Goal: Navigation & Orientation: Find specific page/section

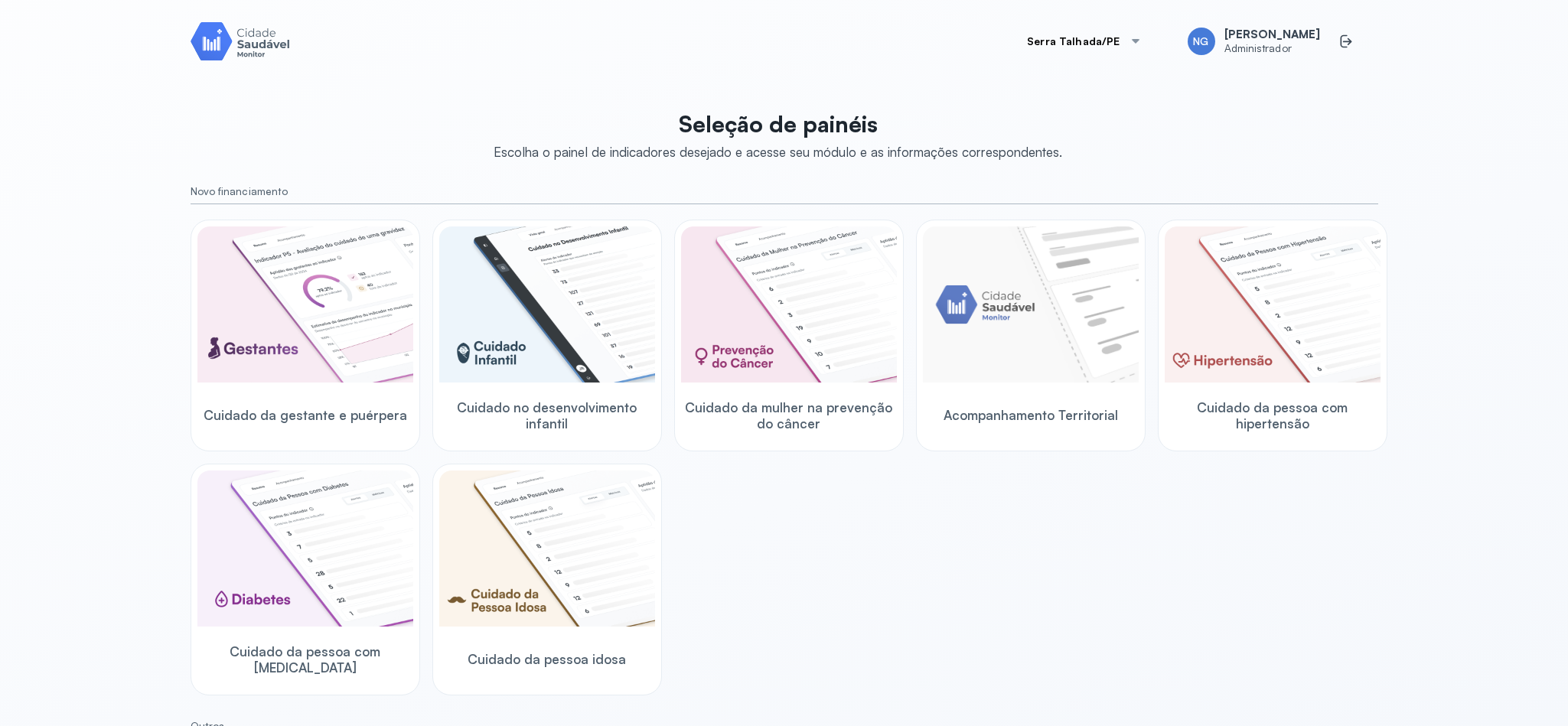
scroll to position [260, 0]
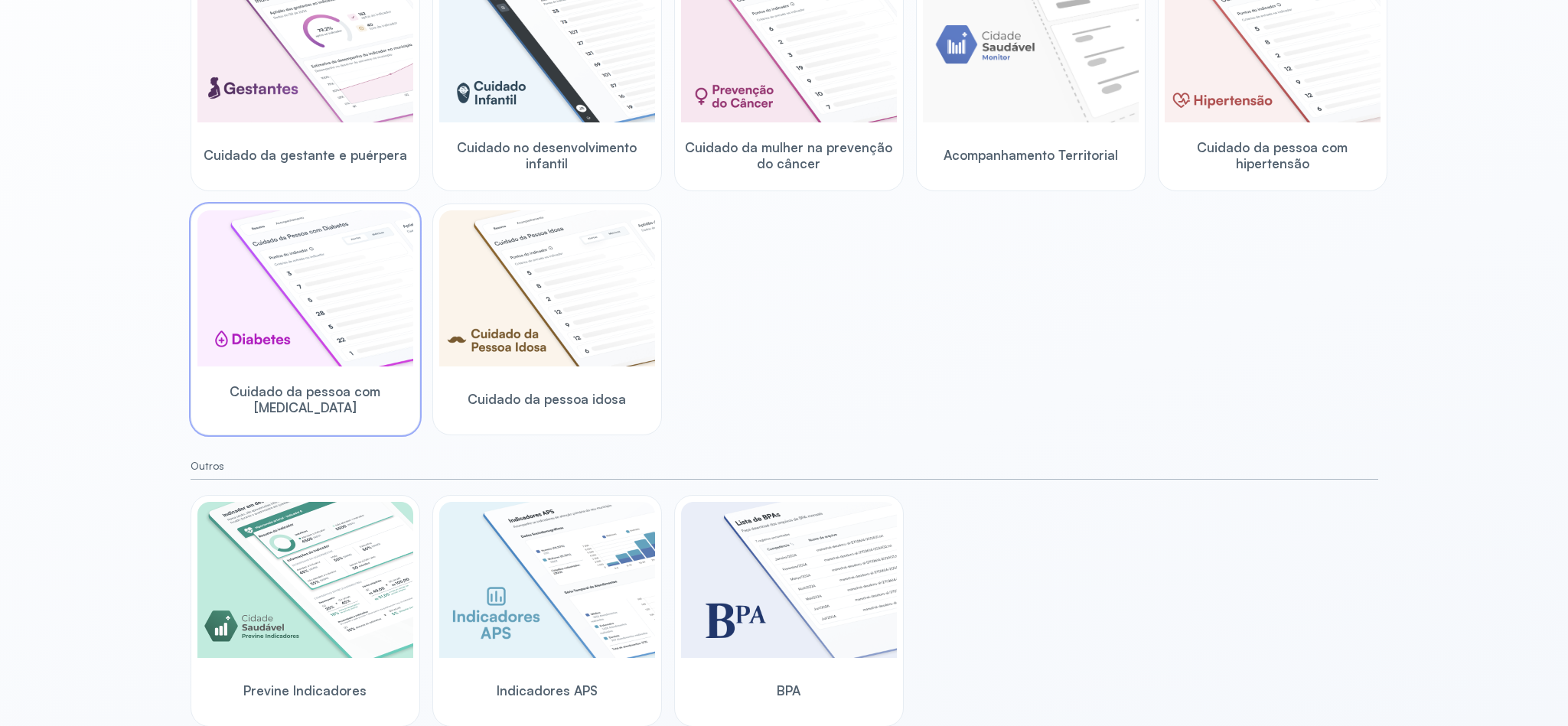
click at [327, 311] on img at bounding box center [305, 288] width 216 height 156
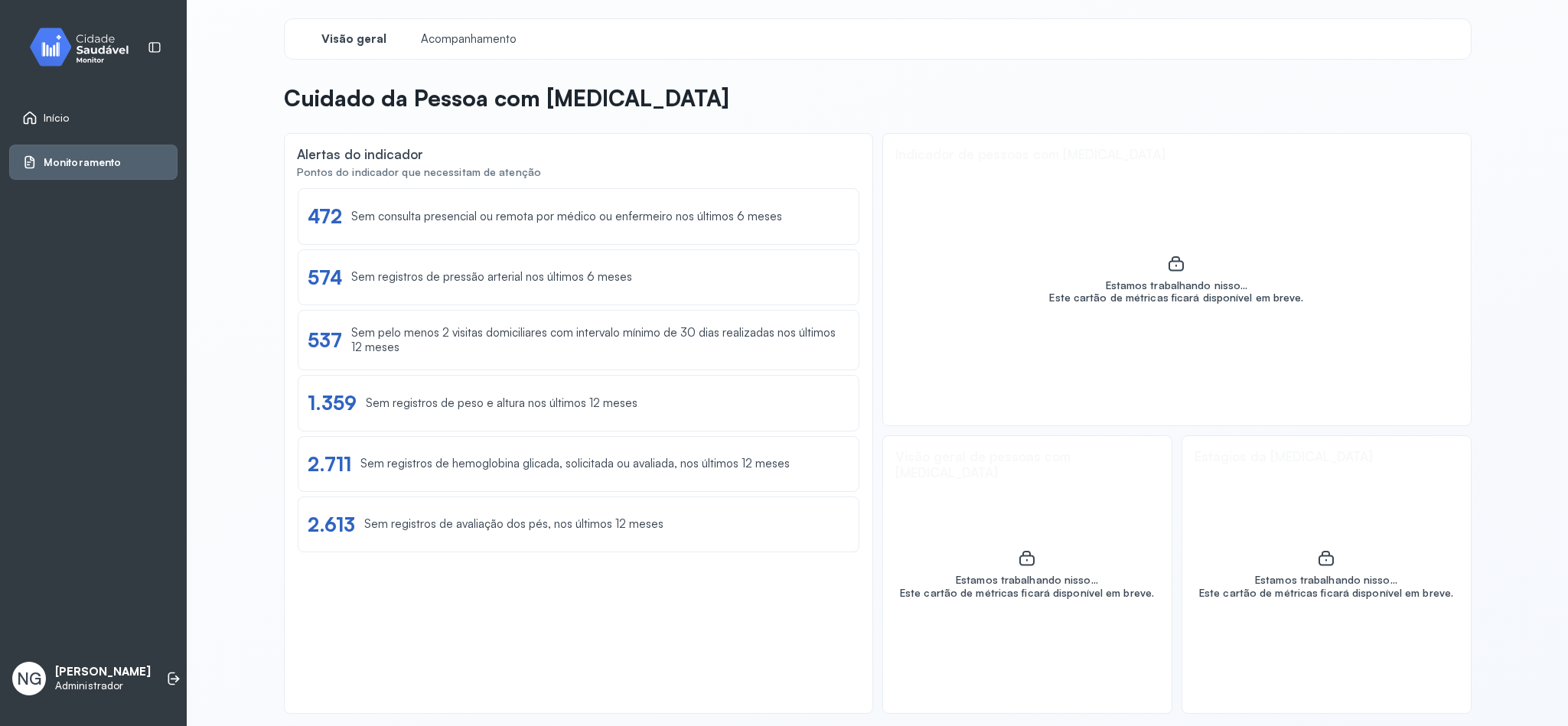
click at [56, 120] on span "Início" at bounding box center [57, 118] width 26 height 13
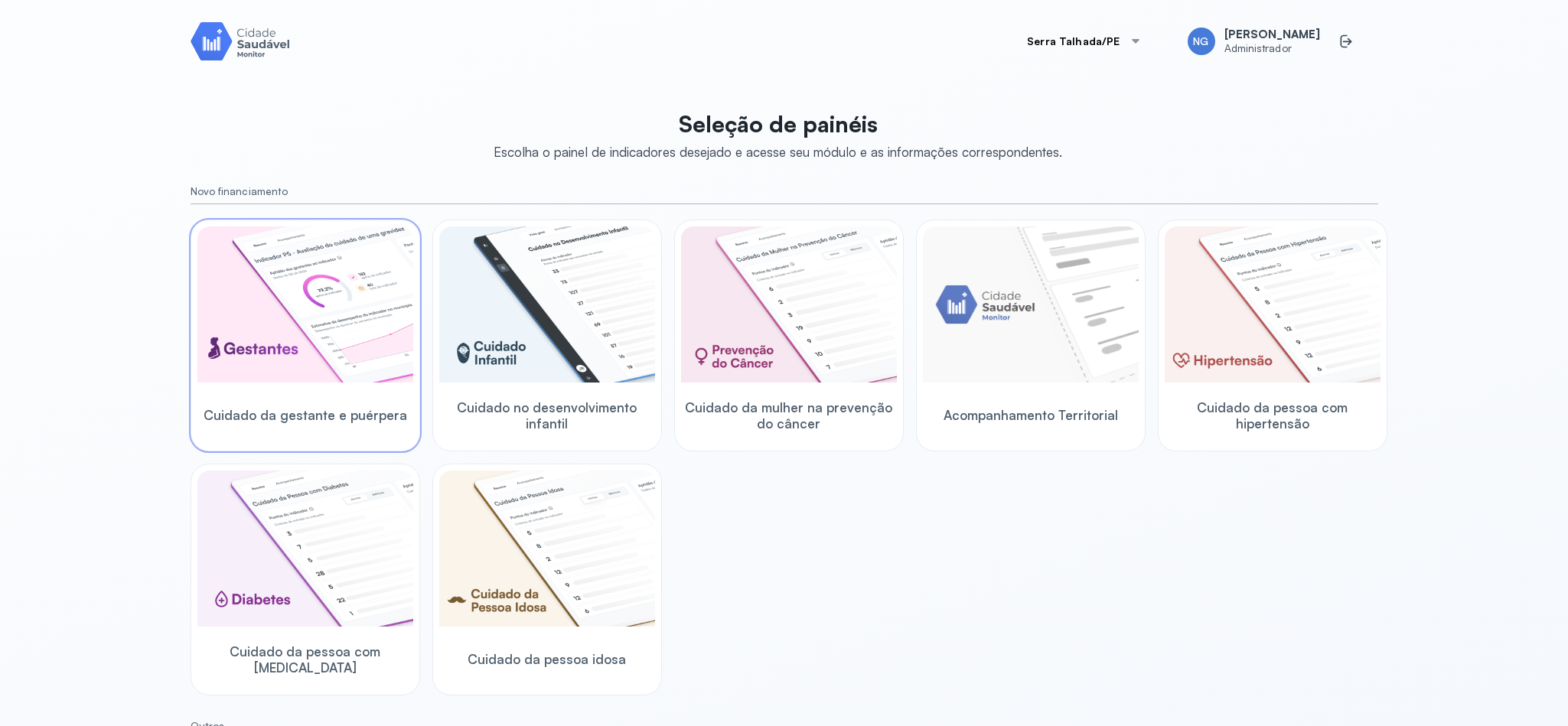
click at [301, 326] on img at bounding box center [305, 304] width 216 height 156
click at [1226, 313] on img at bounding box center [1272, 304] width 216 height 156
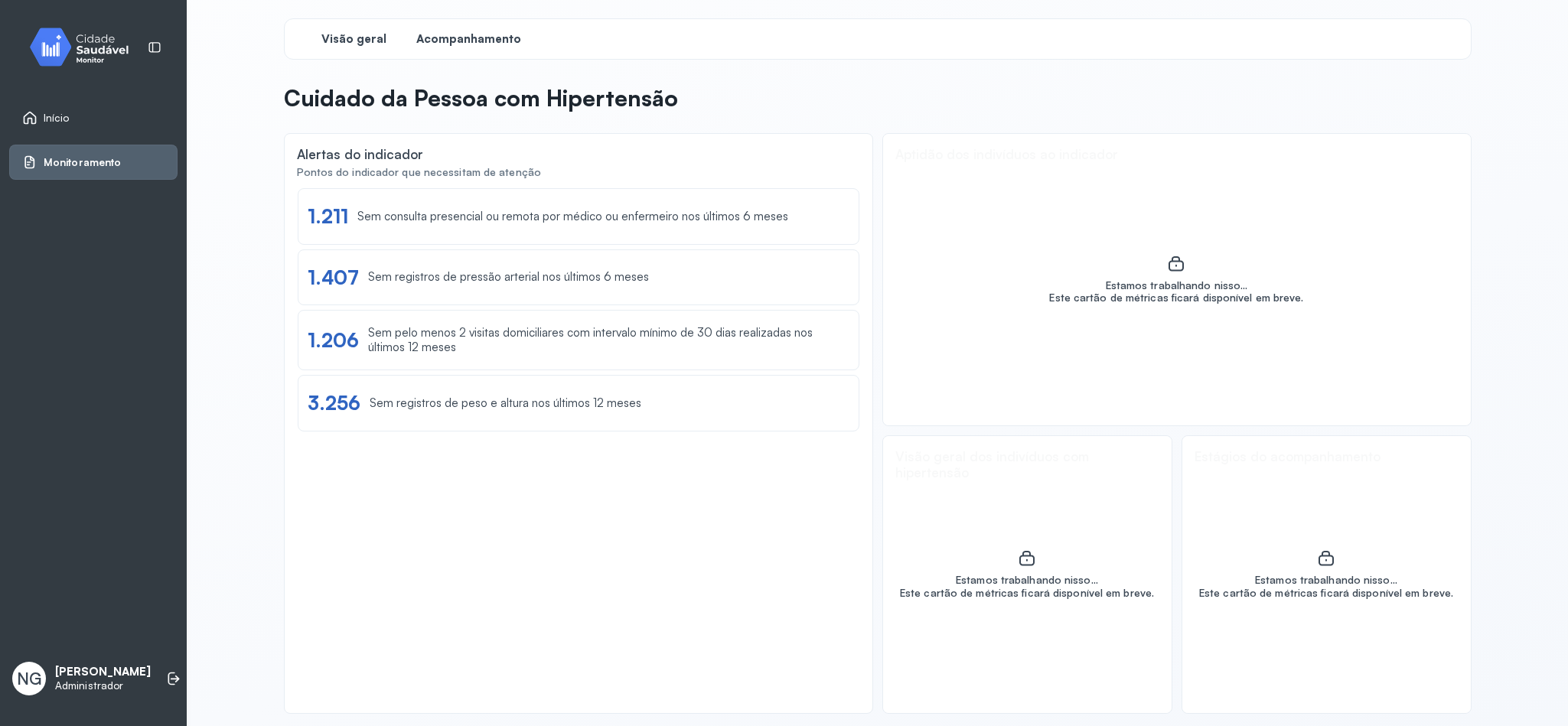
click at [484, 41] on span "Acompanhamento" at bounding box center [469, 40] width 105 height 15
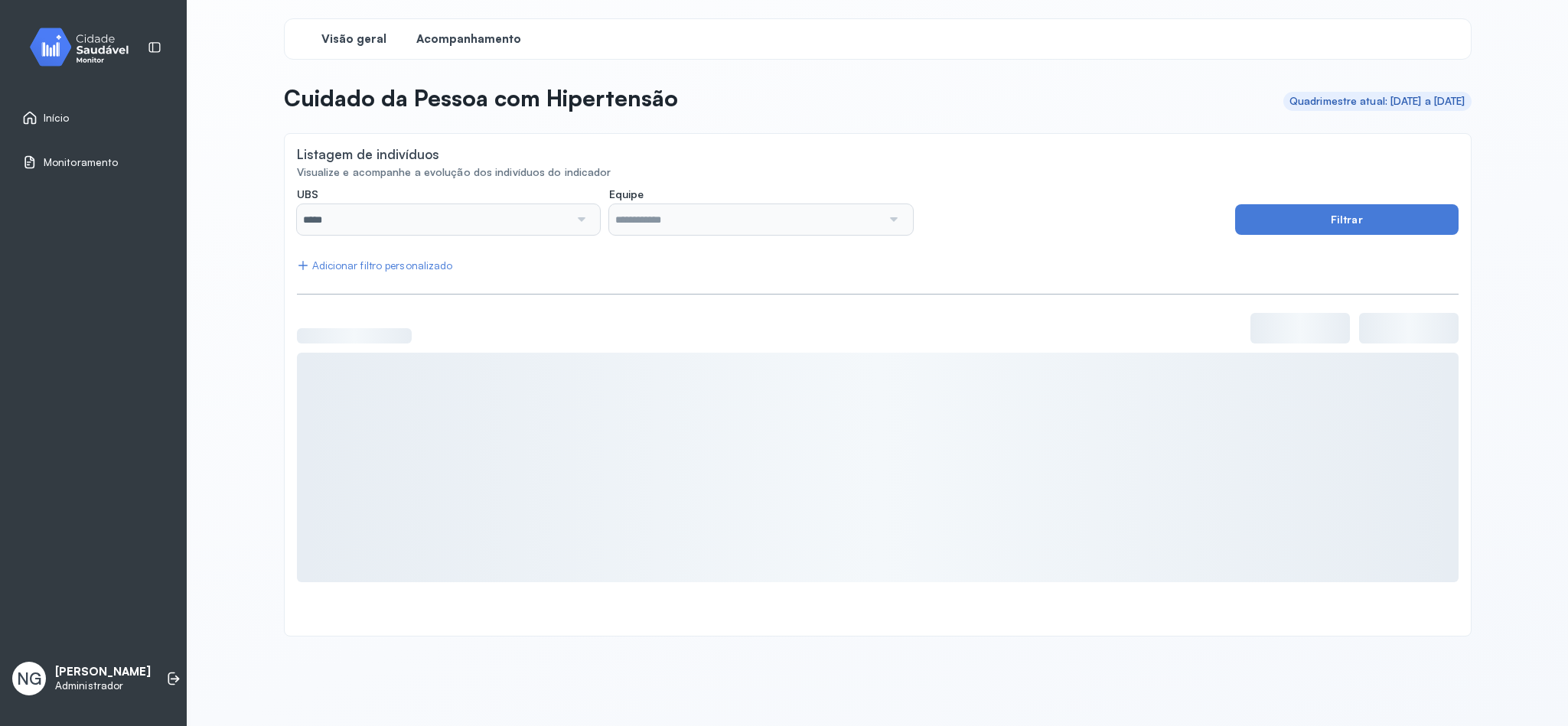
click at [347, 40] on span "Visão geral" at bounding box center [354, 40] width 65 height 15
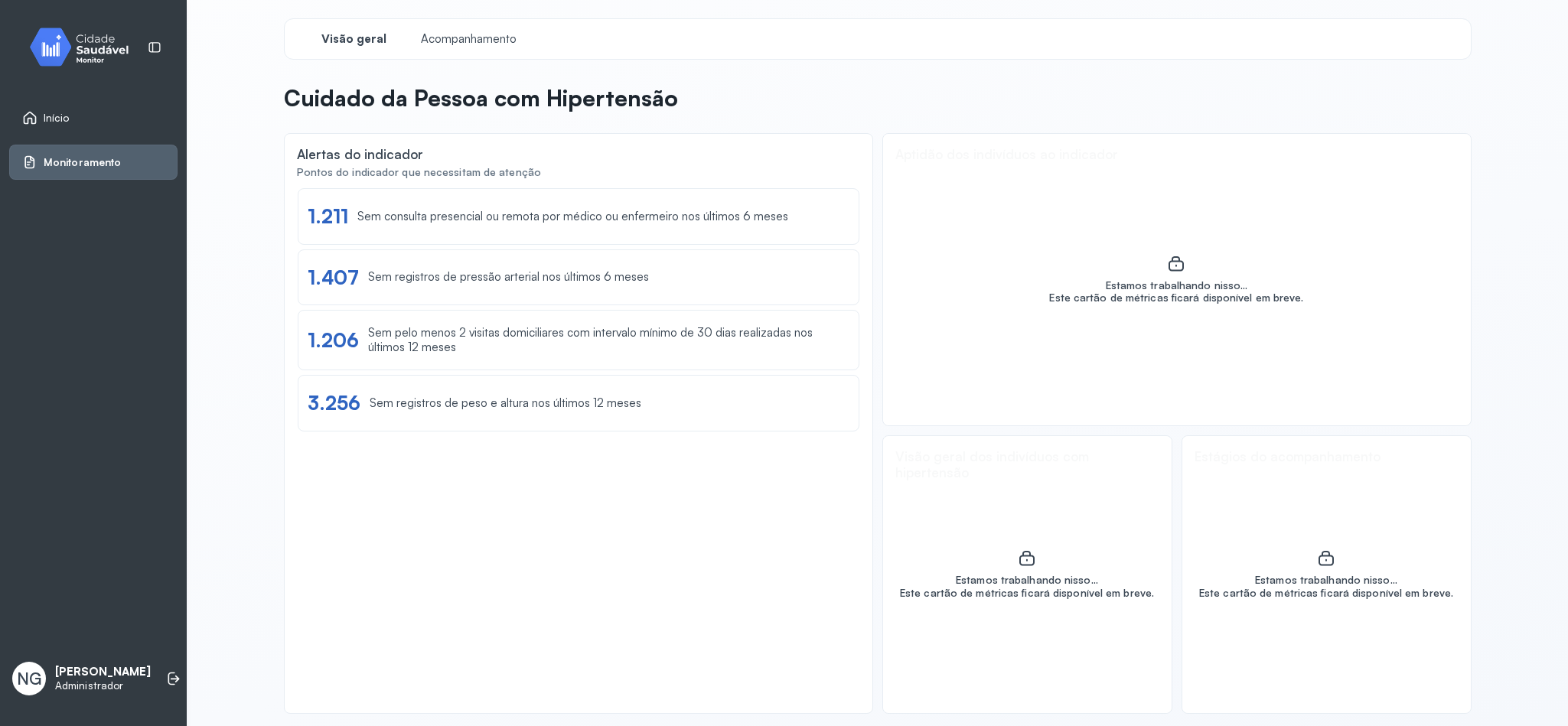
scroll to position [7, 0]
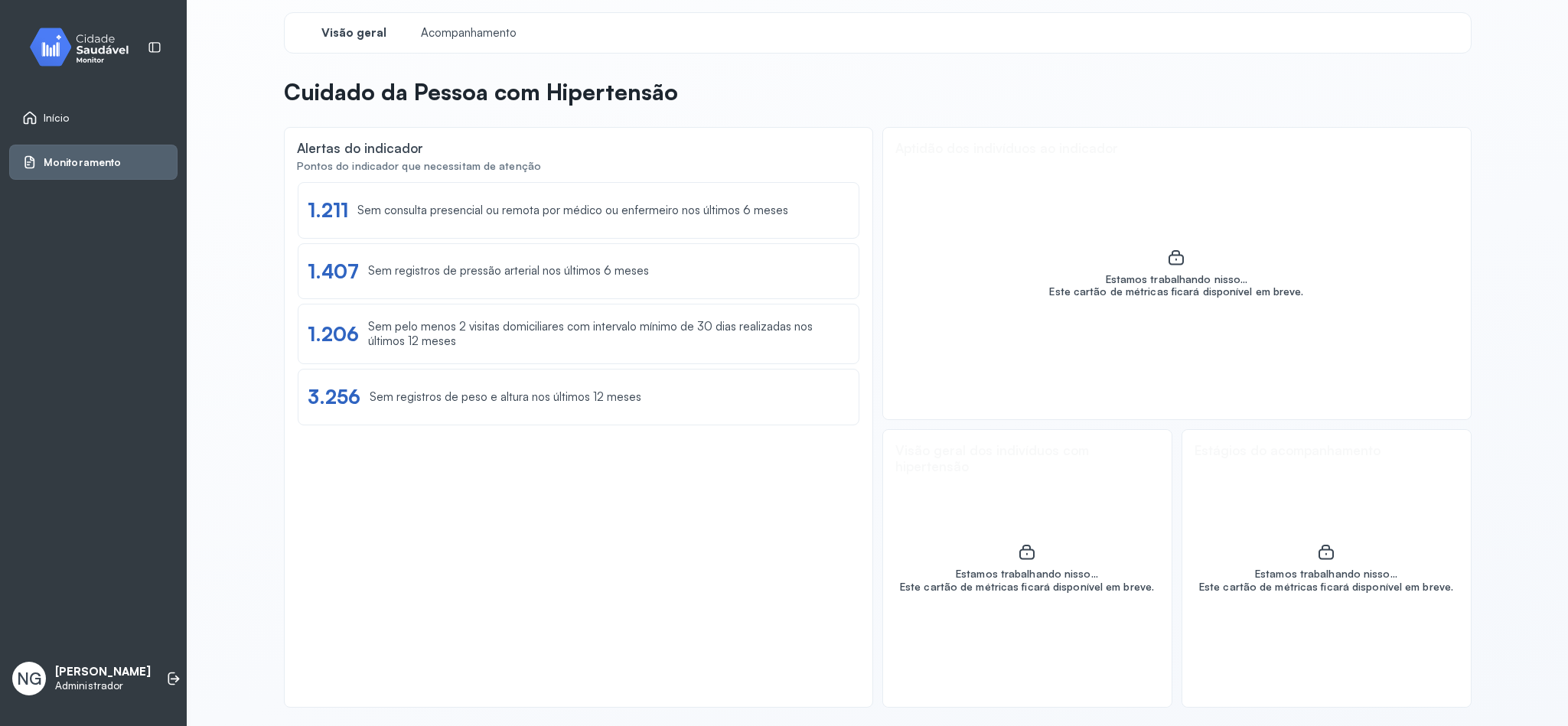
click at [93, 46] on img at bounding box center [85, 47] width 138 height 45
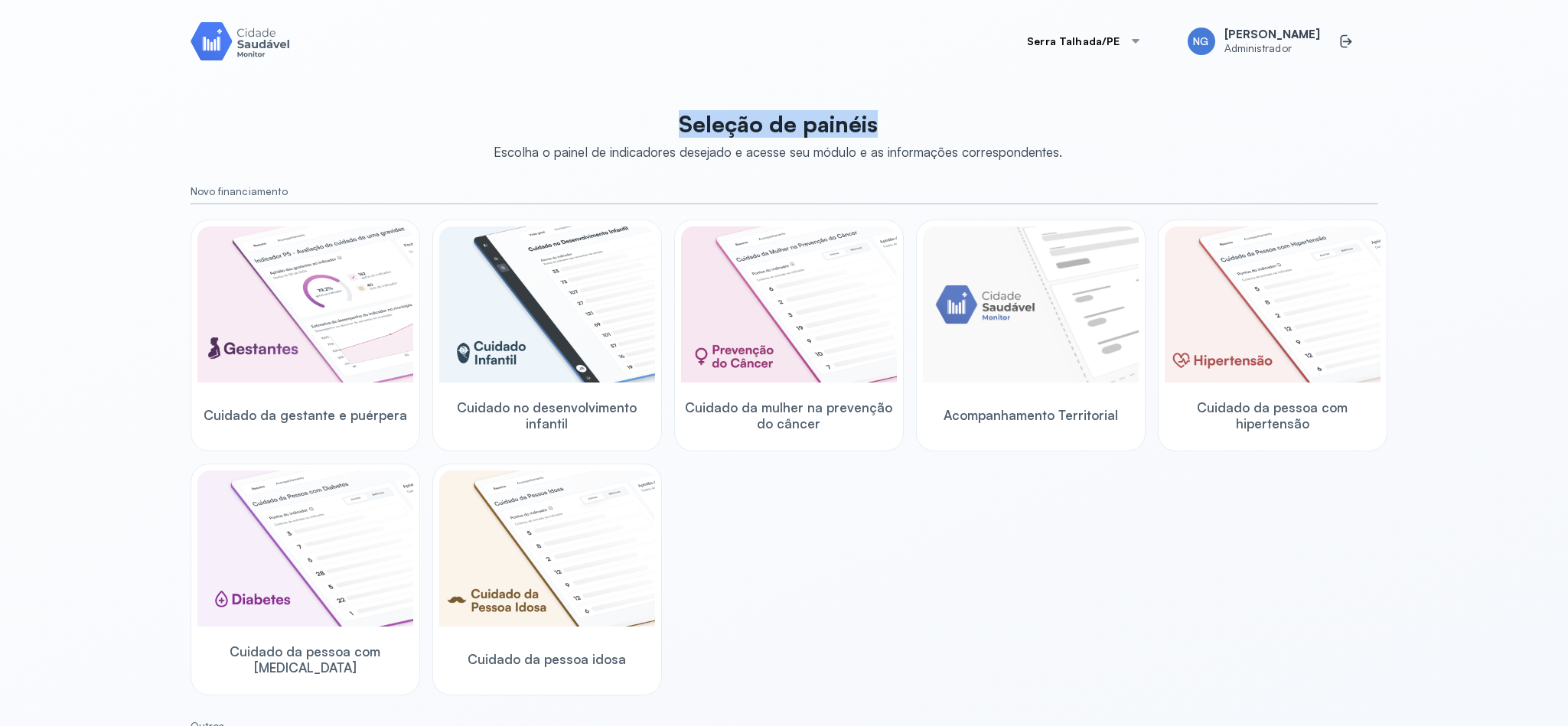
drag, startPoint x: 654, startPoint y: 123, endPoint x: 935, endPoint y: 109, distance: 281.3
click at [935, 109] on div "Seleção de painéis Escolha o painel de indicadores desejado e acesse seu módulo…" at bounding box center [784, 543] width 1188 height 886
click at [751, 124] on p "Seleção de painéis" at bounding box center [778, 124] width 568 height 27
click at [698, 132] on p "Seleção de painéis" at bounding box center [778, 124] width 568 height 27
drag, startPoint x: 822, startPoint y: 120, endPoint x: 907, endPoint y: 120, distance: 85.0
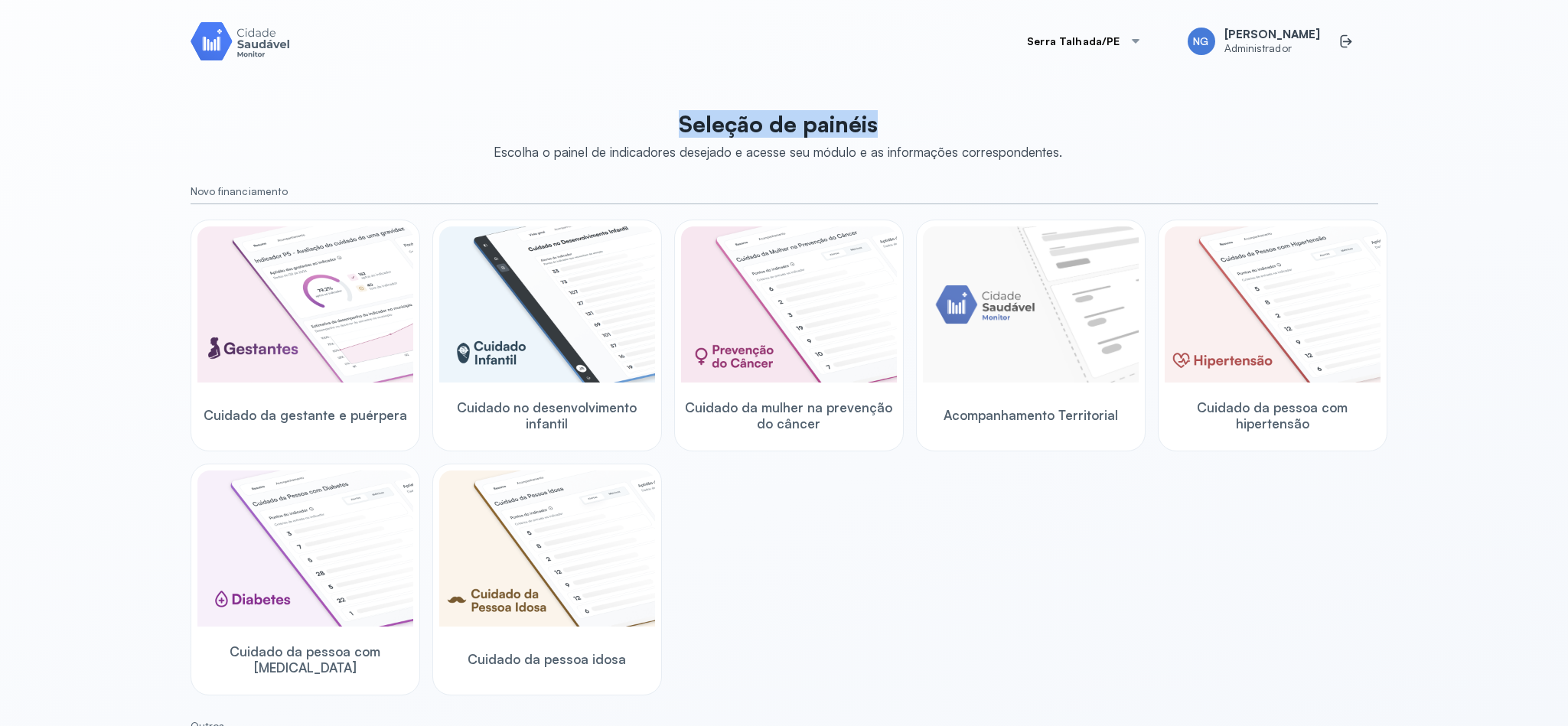
click at [907, 120] on p "Seleção de painéis" at bounding box center [778, 124] width 568 height 27
